Goal: Task Accomplishment & Management: Complete application form

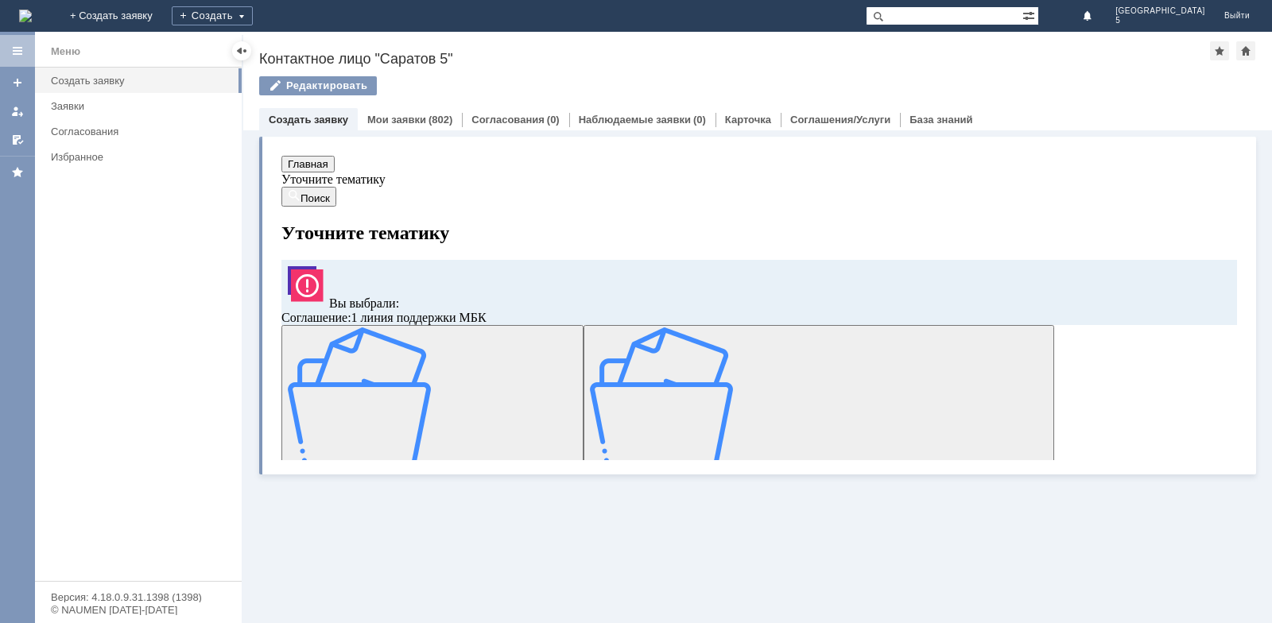
click at [419, 393] on img at bounding box center [359, 399] width 143 height 143
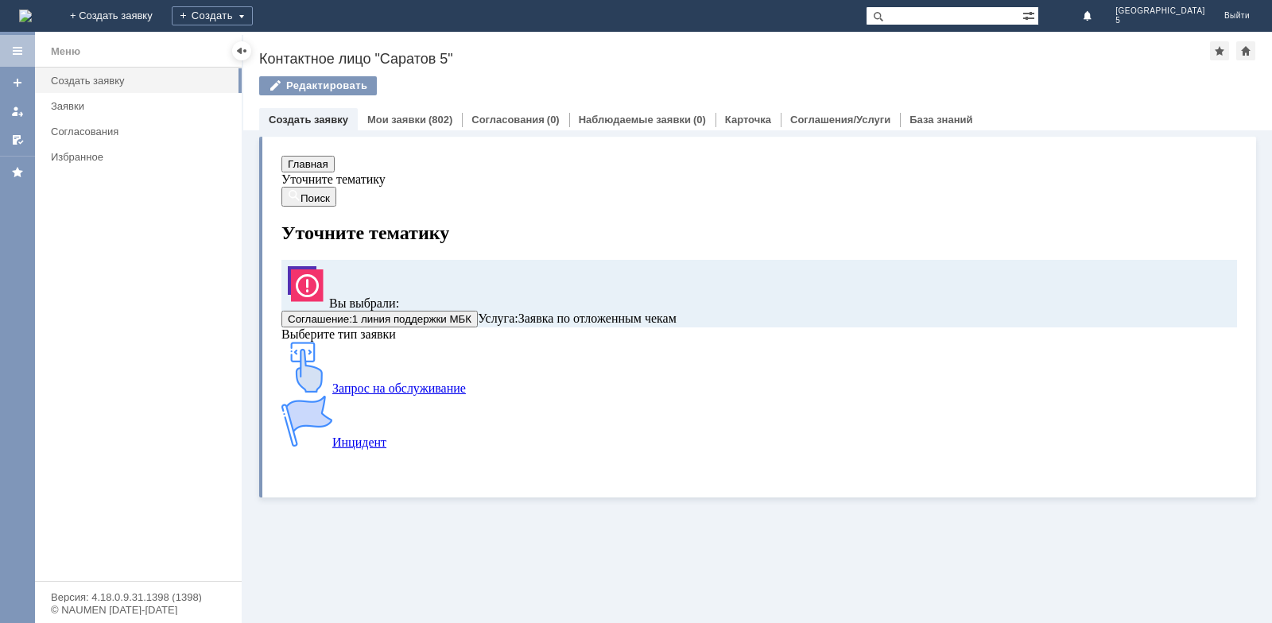
click at [463, 396] on div "Запрос на обслуживание" at bounding box center [681, 369] width 801 height 54
click at [107, 114] on link "Заявки" at bounding box center [142, 106] width 194 height 25
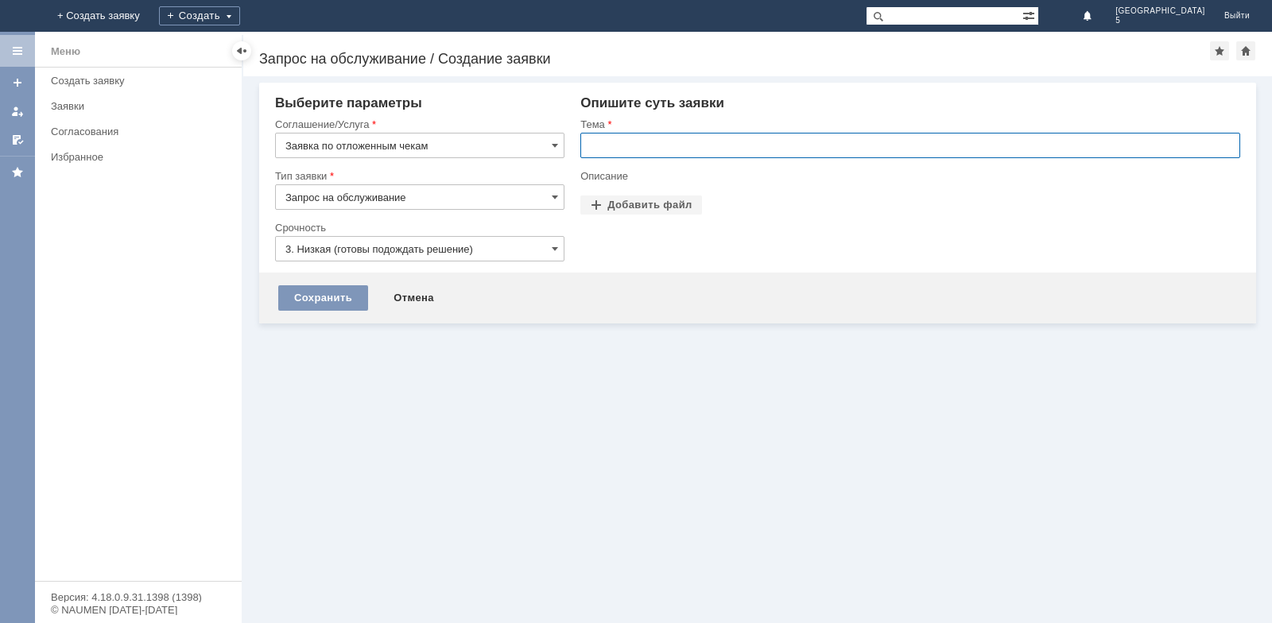
click at [686, 147] on input "text" at bounding box center [910, 145] width 660 height 25
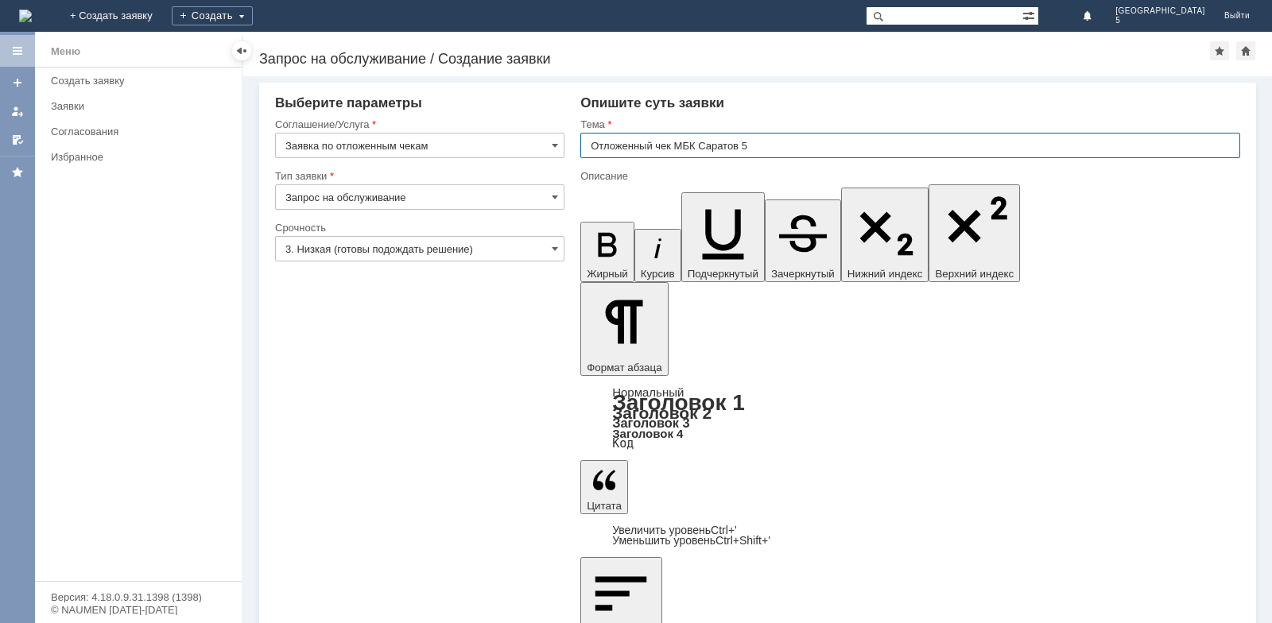
type input "Отложенный чек МБК Саратов 5"
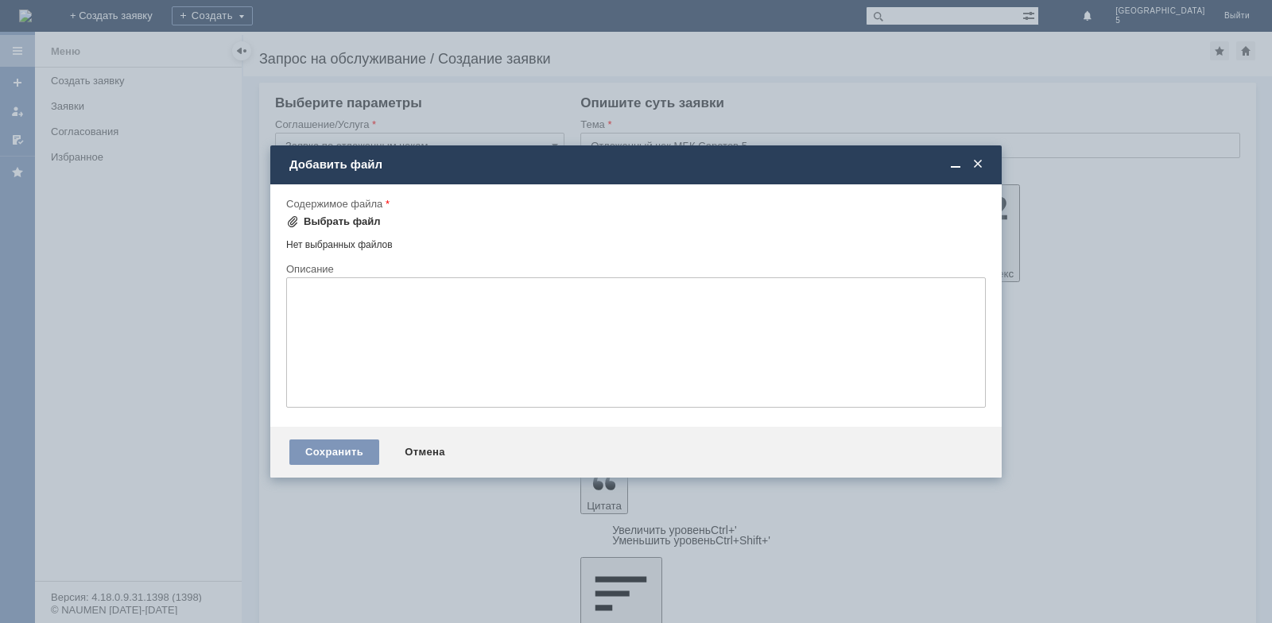
click at [372, 213] on div "Выбрать файл" at bounding box center [333, 221] width 95 height 19
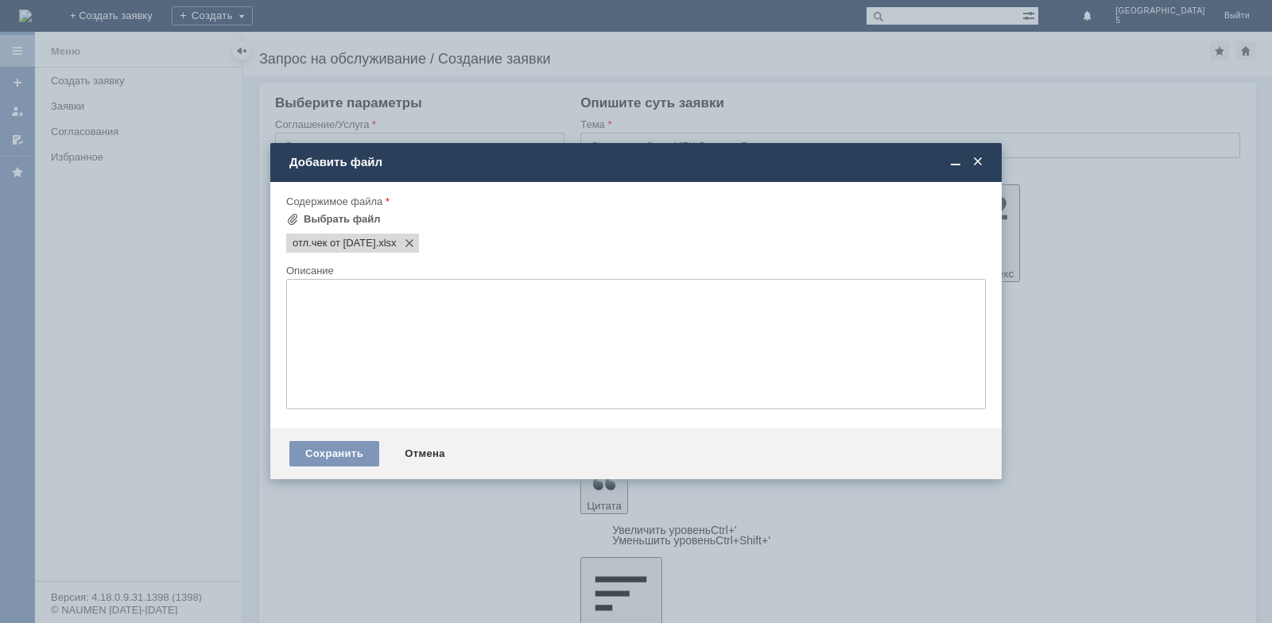
click at [308, 467] on div "Сохранить Отмена" at bounding box center [635, 453] width 731 height 51
click at [313, 452] on div "Сохранить" at bounding box center [334, 453] width 90 height 25
